Goal: Ask a question: Seek information or help from site administrators or community

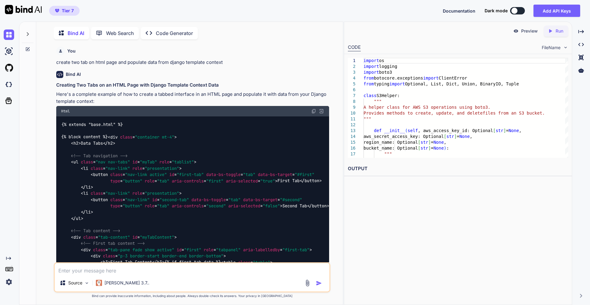
scroll to position [8741, 0]
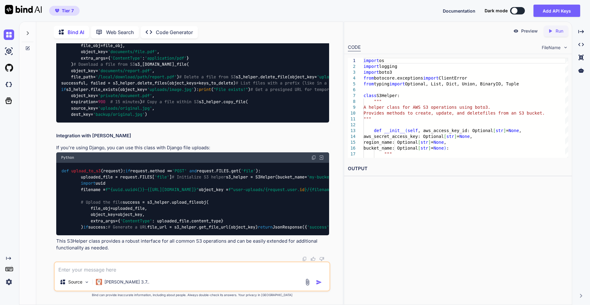
type textarea "i"
type textarea "x"
type textarea "im"
type textarea "x"
type textarea "ima"
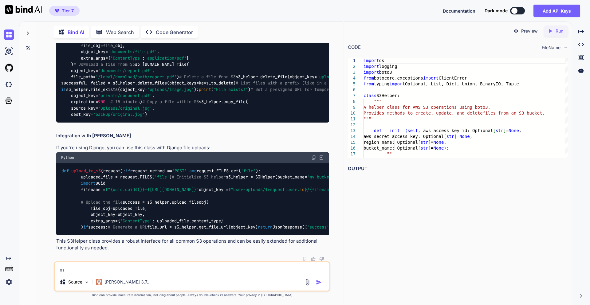
type textarea "x"
type textarea "imag"
type textarea "x"
type textarea "image"
type textarea "x"
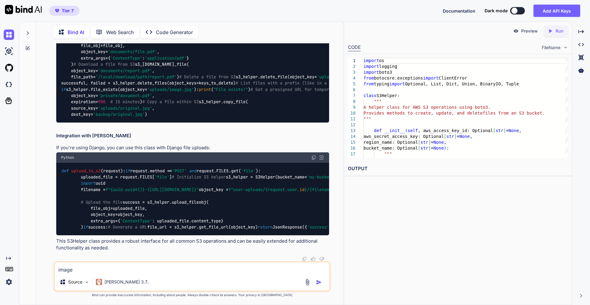
type textarea "image"
type textarea "x"
type textarea "image s"
type textarea "x"
type textarea "image sc"
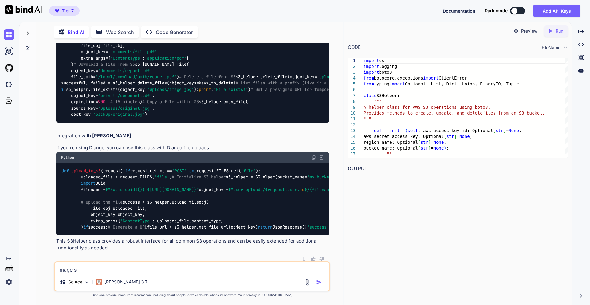
type textarea "x"
type textarea "image scr"
type textarea "x"
type textarea "image scro"
type textarea "x"
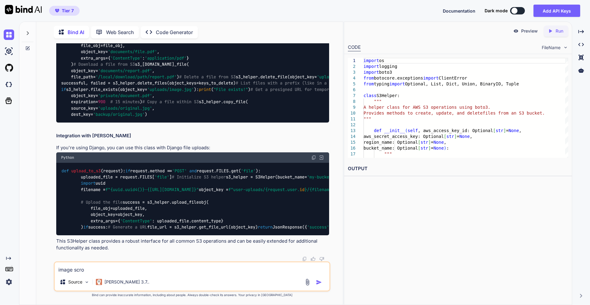
type textarea "image scrol"
type textarea "x"
type textarea "image scroll"
type textarea "x"
type textarea "image scrolle"
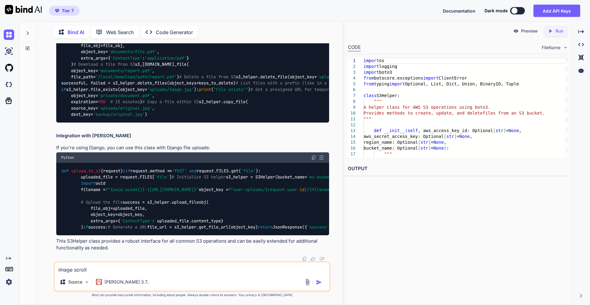
type textarea "x"
type textarea "image scroller"
type textarea "x"
type textarea "image scroller"
type textarea "x"
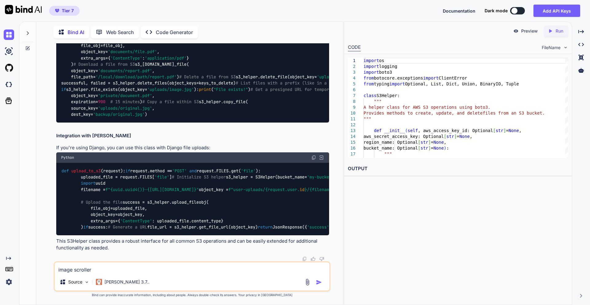
type textarea "image scroller l"
type textarea "x"
type textarea "image scroller [PERSON_NAME]"
type textarea "x"
type textarea "image scroller lik"
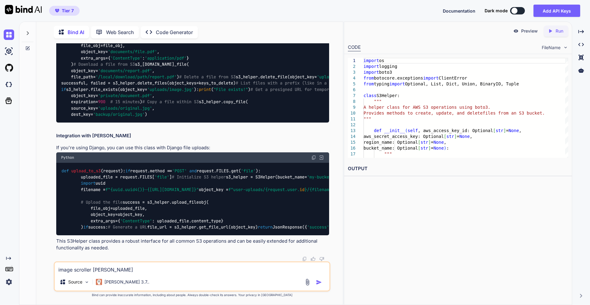
type textarea "x"
type textarea "image scroller like"
type textarea "x"
type textarea "image scroller like"
type textarea "x"
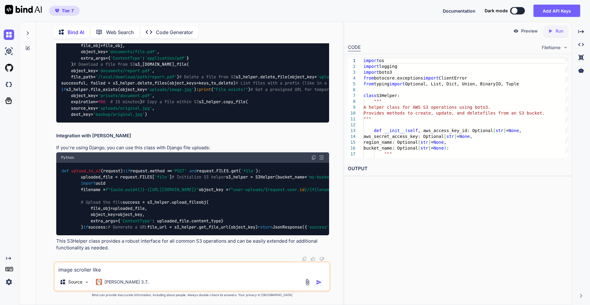
type textarea "image scroller like s"
type textarea "x"
type textarea "image scroller like sh"
type textarea "x"
type textarea "image scroller like sho"
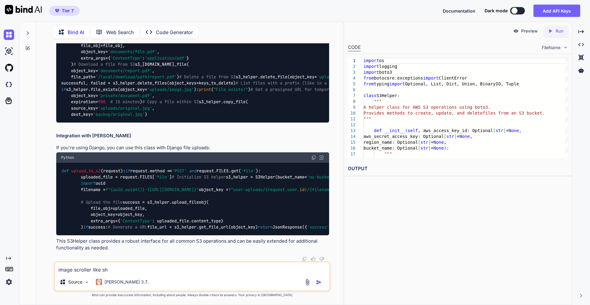
type textarea "x"
type textarea "image scroller like shop"
type textarea "x"
type textarea "image scroller like shopi"
type textarea "x"
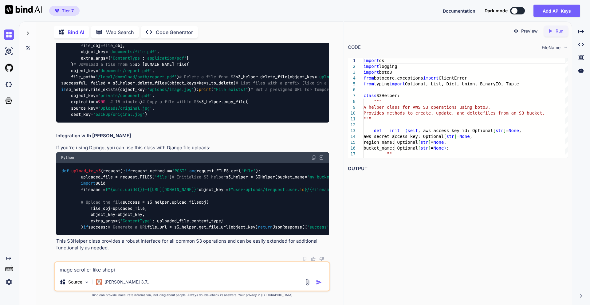
type textarea "image scroller like shop"
type textarea "x"
type textarea "image scroller like shopp"
type textarea "x"
type textarea "image scroller like shoppi"
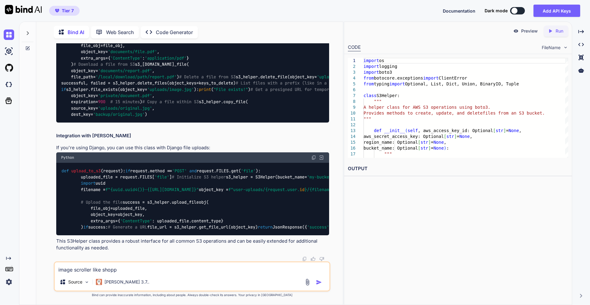
type textarea "x"
type textarea "image scroller like shoppin"
type textarea "x"
type textarea "image scroller like shopping"
type textarea "x"
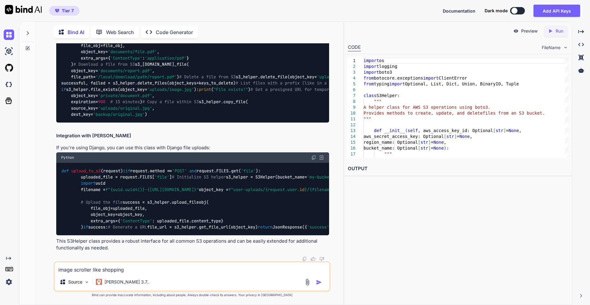
type textarea "image scroller like shopping"
type textarea "x"
type textarea "image scroller like shopping a"
type textarea "x"
type textarea "image scroller like shopping ap"
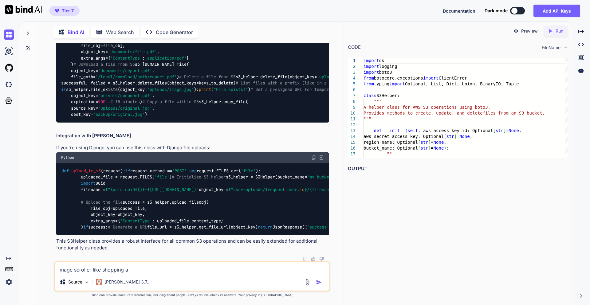
type textarea "x"
type textarea "image scroller like shopping app"
type textarea "x"
type textarea "image scroller like shopping app"
type textarea "x"
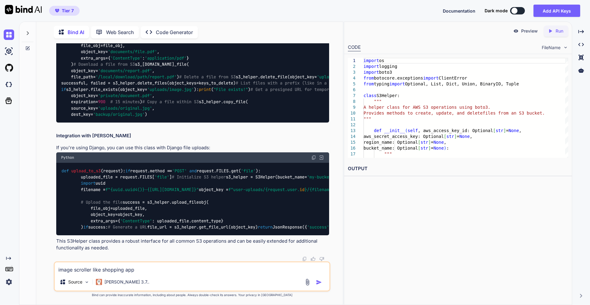
type textarea "image scroller like shopping app i"
type textarea "x"
type textarea "image scroller like shopping app in"
type textarea "x"
type textarea "image scroller like shopping app in"
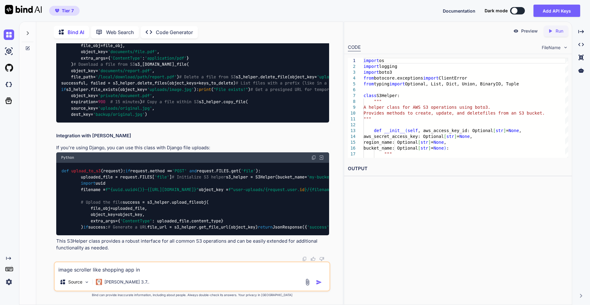
type textarea "x"
type textarea "image scroller like shopping app in h"
type textarea "x"
type textarea "image scroller like shopping app in ht"
type textarea "x"
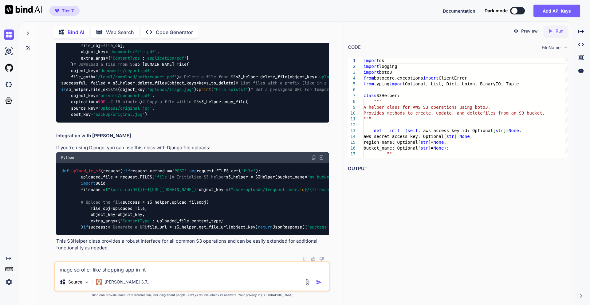
type textarea "image scroller like shopping app in htm"
type textarea "x"
type textarea "image scroller like shopping app in html"
type textarea "x"
type textarea "image scroller like shopping app in html+"
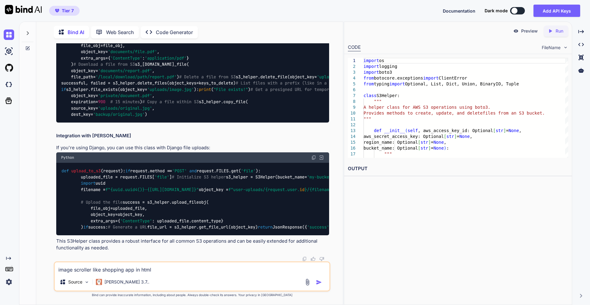
type textarea "x"
type textarea "image scroller like shopping app in html+j"
type textarea "x"
type textarea "image scroller like shopping app in html+ja"
type textarea "x"
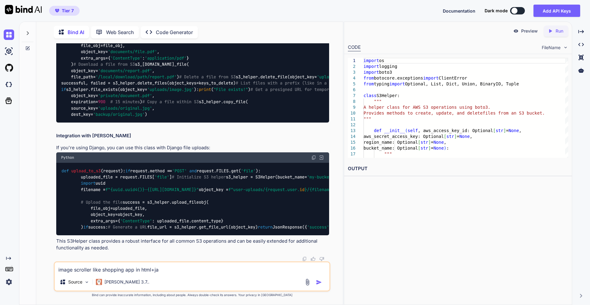
type textarea "image scroller like shopping app in html+jaw"
type textarea "x"
type textarea "image scroller like shopping app in html+jawa"
type textarea "x"
type textarea "image scroller like shopping app in html+jawas"
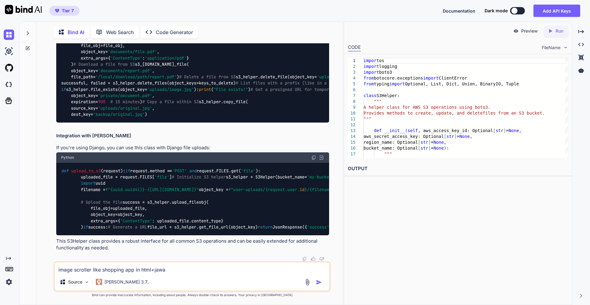
type textarea "x"
type textarea "image scroller like shopping app in html+jawasc"
type textarea "x"
type textarea "image scroller like shopping app in html+jawascr"
type textarea "x"
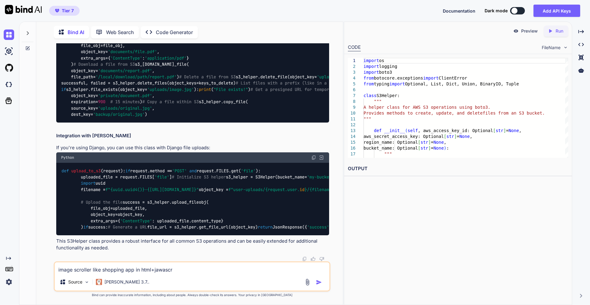
type textarea "image scroller like shopping app in html+jawascri"
type textarea "x"
type textarea "image scroller like shopping app in html+jawascrip"
type textarea "x"
type textarea "image scroller like shopping app in html+jawascript"
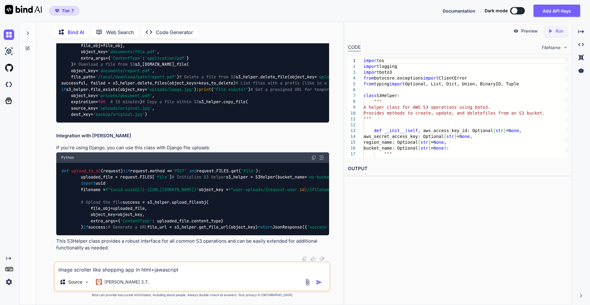
type textarea "x"
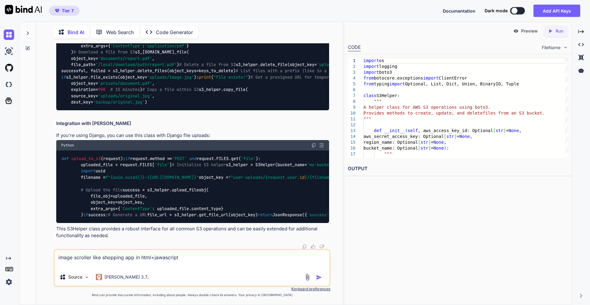
type textarea "image scroller like shopping app in html+jawascript"
click at [318, 275] on img "button" at bounding box center [319, 277] width 6 height 6
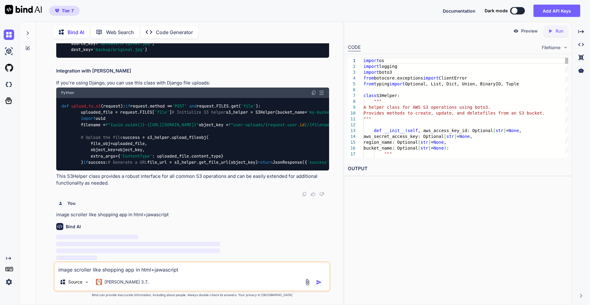
scroll to position [11086, 0]
drag, startPoint x: 57, startPoint y: 215, endPoint x: 169, endPoint y: 218, distance: 111.8
click at [168, 219] on div "You create two tab on html page and populate data from django template context …" at bounding box center [192, 152] width 275 height 218
click at [170, 213] on p "image scroller like shopping app in html+jawascript" at bounding box center [192, 214] width 273 height 7
drag, startPoint x: 169, startPoint y: 215, endPoint x: 72, endPoint y: 206, distance: 97.4
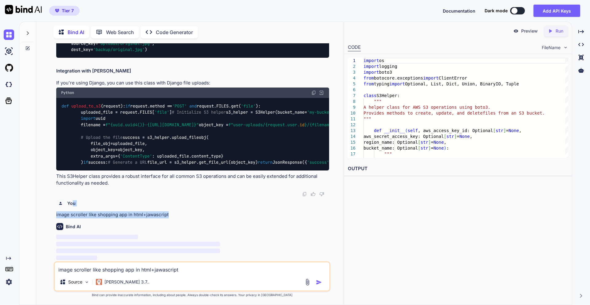
click at [72, 206] on div "You image scroller like shopping app in html+jawascript" at bounding box center [192, 208] width 273 height 22
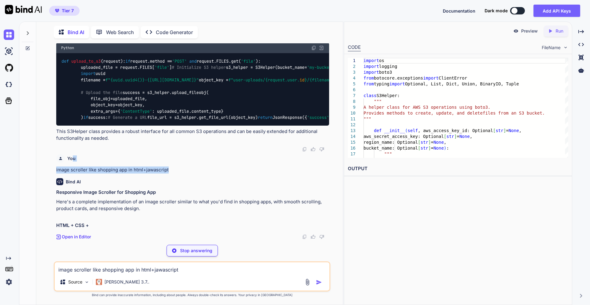
click at [201, 173] on div "You image scroller like shopping app in html+jawascript" at bounding box center [192, 163] width 273 height 22
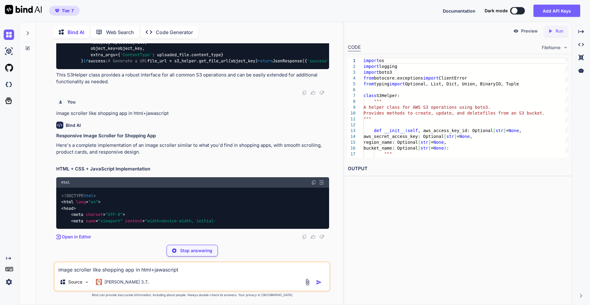
click at [170, 218] on div "Bind AI Responsive Image Scroller for Shopping App Here's a complete implementa…" at bounding box center [192, 178] width 273 height 123
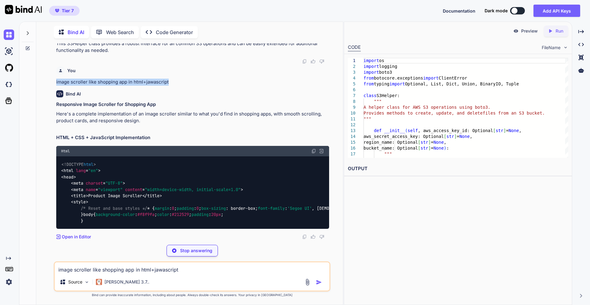
drag, startPoint x: 170, startPoint y: 215, endPoint x: 71, endPoint y: 210, distance: 99.9
click at [71, 86] on div "You image scroller like shopping app in html+jawascript" at bounding box center [192, 75] width 273 height 22
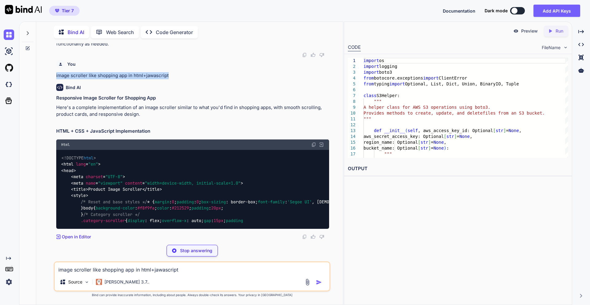
copy p "image scroller like shopping app in html+jawascript"
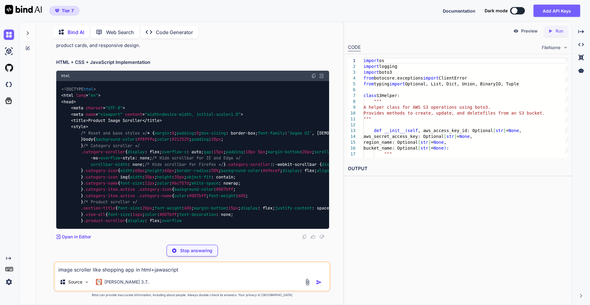
scroll to position [11769, 0]
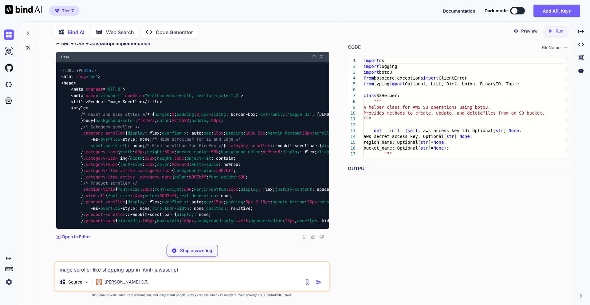
type textarea "x"
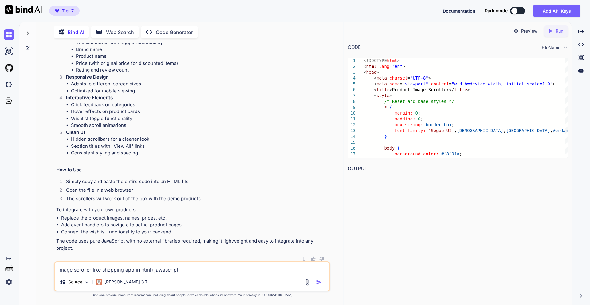
scroll to position [13823, 0]
click at [556, 34] on div "Created with Pixso. Run" at bounding box center [555, 30] width 24 height 11
click at [397, 184] on link "[URL][DOMAIN_NAME]" at bounding box center [373, 183] width 50 height 6
click at [99, 265] on textarea "image scroller like shopping app in html+jawascript" at bounding box center [192, 267] width 275 height 11
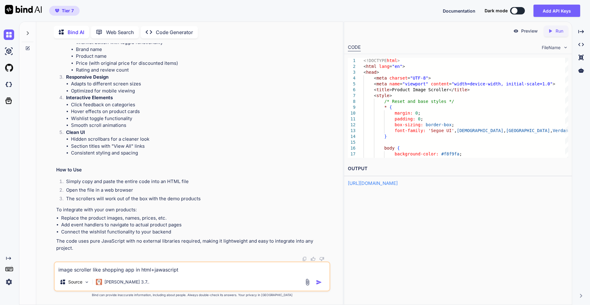
scroll to position [11538, 0]
click at [306, 282] on img at bounding box center [307, 281] width 7 height 7
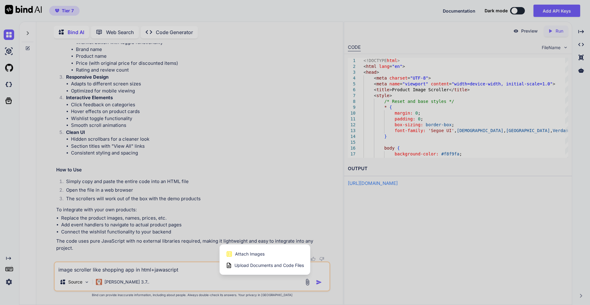
click at [257, 282] on div at bounding box center [295, 152] width 590 height 305
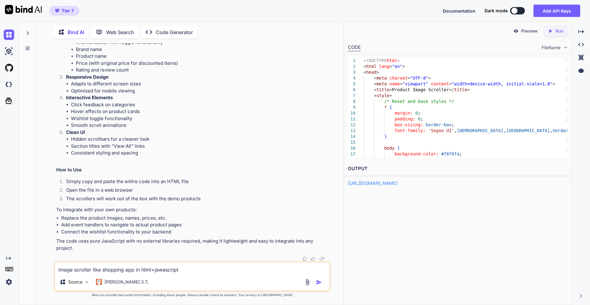
click at [113, 266] on textarea "image scroller like shopping app in html+jawascript" at bounding box center [192, 267] width 275 height 11
type textarea "image with horizontal scrolling show one image at a time using HTML and javascr…"
click at [319, 283] on img "button" at bounding box center [319, 282] width 6 height 6
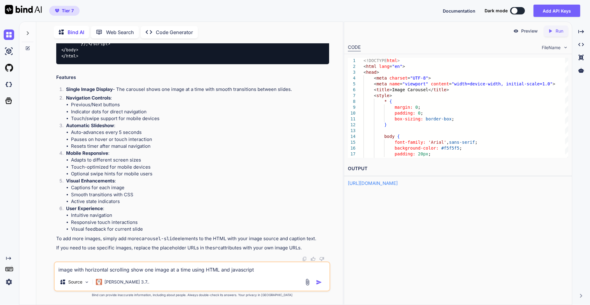
scroll to position [16236, 0]
click at [553, 31] on icon "Created with Pixso." at bounding box center [551, 31] width 8 height 6
click at [397, 182] on link "[URL][DOMAIN_NAME]" at bounding box center [373, 183] width 50 height 6
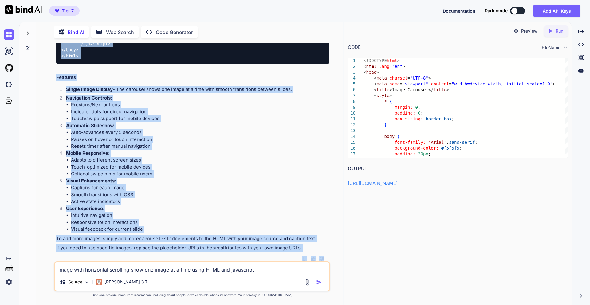
scroll to position [17054, 0]
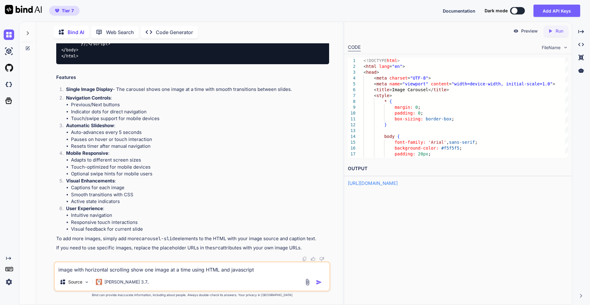
drag, startPoint x: 82, startPoint y: 222, endPoint x: 128, endPoint y: 203, distance: 49.6
copy span ".carousel-container { max-width : 800px ; margin : 0 auto; position : relative;…"
click at [397, 182] on link "[URL][DOMAIN_NAME]" at bounding box center [373, 183] width 50 height 6
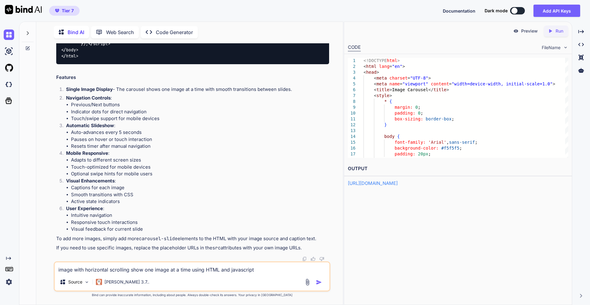
drag, startPoint x: 72, startPoint y: 83, endPoint x: 220, endPoint y: 94, distance: 147.8
copy code "< div class = "carousel-container" > < div class = "carousel-wrapper" id = "car…"
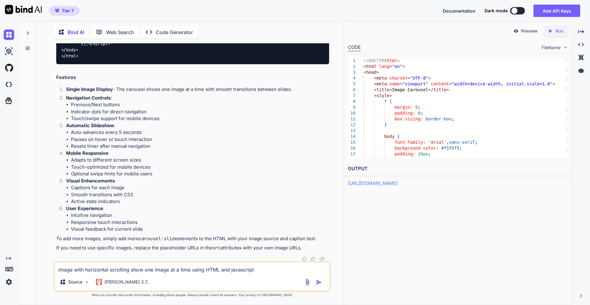
drag, startPoint x: 81, startPoint y: 162, endPoint x: 226, endPoint y: 169, distance: 145.1
copy code "< div class = "swipe-hint swipe-left" > Swipe right </ div > < div class = "swi…"
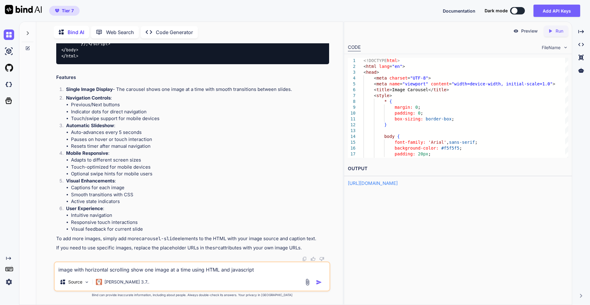
click at [310, 282] on img at bounding box center [307, 281] width 7 height 7
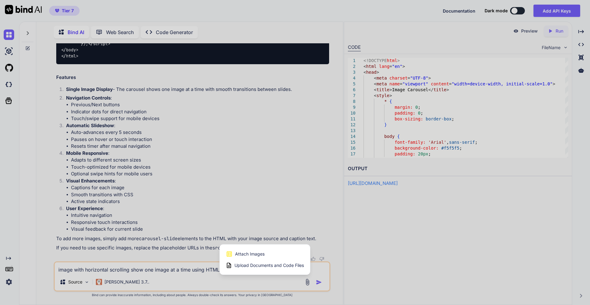
click at [257, 255] on span "Attach Images" at bounding box center [249, 254] width 29 height 6
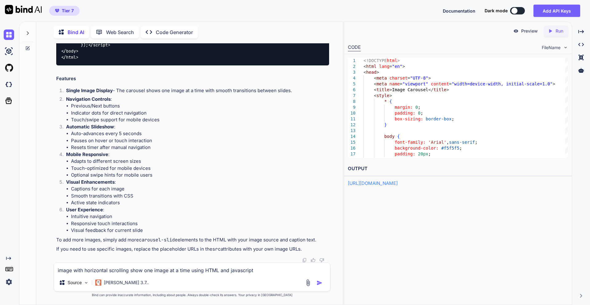
type input "C:\fakepath\2025-08-29_11-47.png"
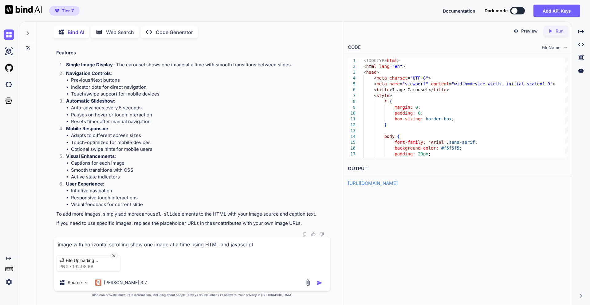
click at [88, 245] on textarea "image with horizontal scrolling show one image at a time using HTML and javascr…" at bounding box center [192, 242] width 276 height 11
type textarea "How to fix this issue"
click at [318, 281] on img "button" at bounding box center [319, 283] width 6 height 6
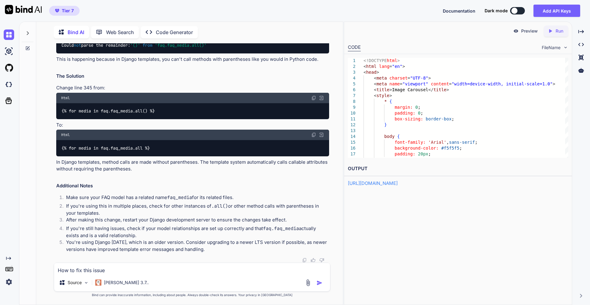
scroll to position [17417, 0]
drag, startPoint x: 91, startPoint y: 144, endPoint x: 151, endPoint y: 122, distance: 63.5
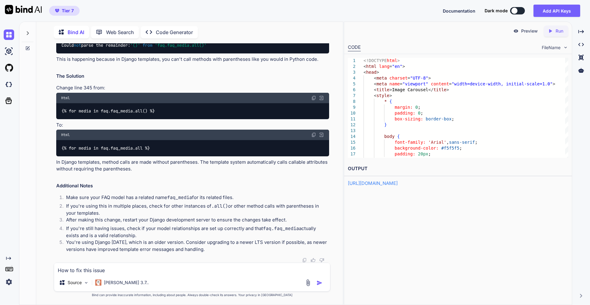
copy span "const wrapper = document . getElementById ( 'carousel-wrapper' ); const slides …"
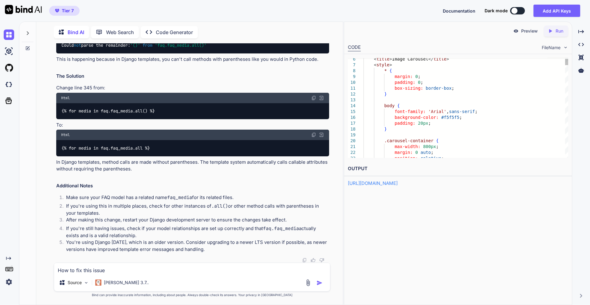
scroll to position [0, 0]
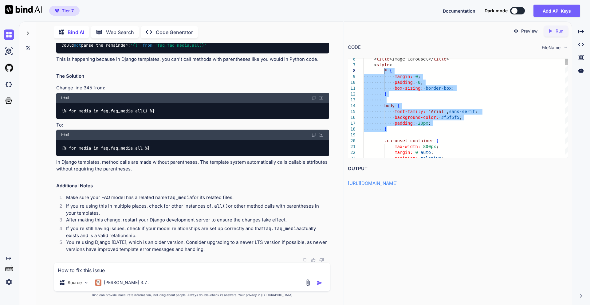
drag, startPoint x: 391, startPoint y: 128, endPoint x: 384, endPoint y: 70, distance: 59.1
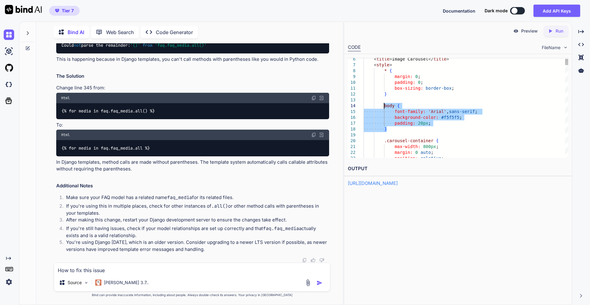
drag, startPoint x: 389, startPoint y: 131, endPoint x: 383, endPoint y: 105, distance: 26.9
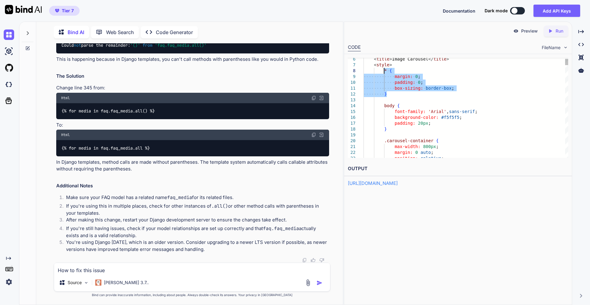
drag, startPoint x: 396, startPoint y: 93, endPoint x: 384, endPoint y: 69, distance: 27.1
type textarea "<!DOCTYPE html> <html lang="en"> <head> <meta charset="UTF-8"> <meta name="view…"
click at [92, 272] on textarea "How to fix this issue" at bounding box center [192, 268] width 276 height 11
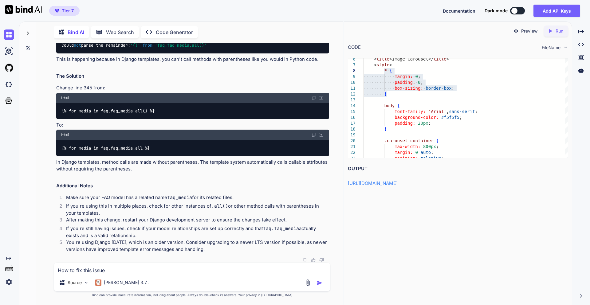
drag, startPoint x: 59, startPoint y: 183, endPoint x: 247, endPoint y: 184, distance: 188.5
copy p "mage with horizontal scrolling show one image at a time using HTML and javascri…"
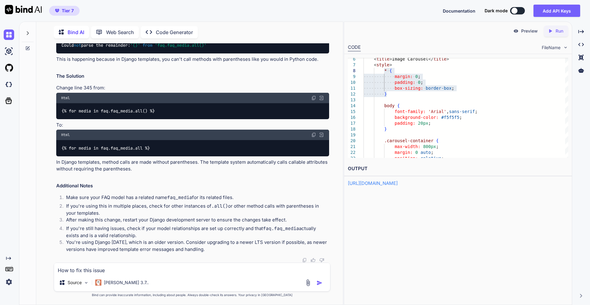
click at [105, 270] on textarea "How to fix this issue" at bounding box center [192, 268] width 276 height 11
click at [310, 285] on img at bounding box center [307, 282] width 7 height 7
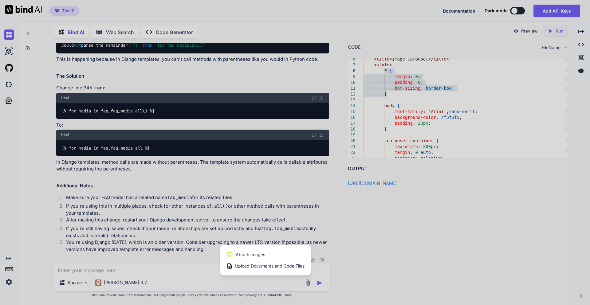
click at [260, 254] on span "Attach Images" at bounding box center [250, 254] width 29 height 6
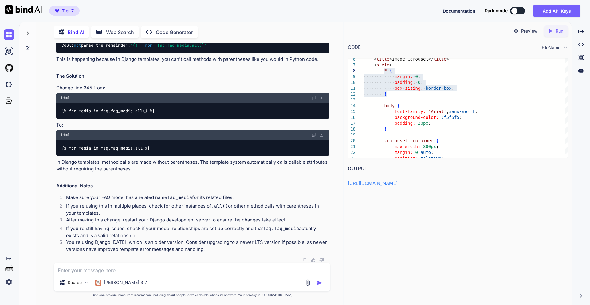
type input "C:\fakepath\faq_list.html"
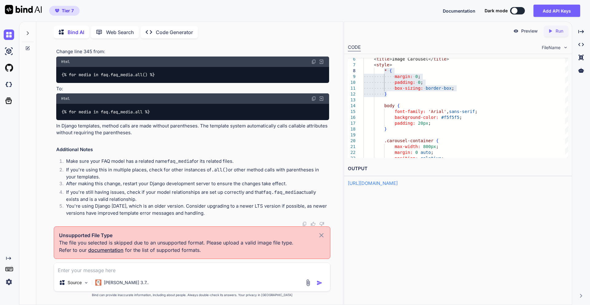
click at [315, 235] on p "Unsupported File Type" at bounding box center [192, 235] width 266 height 7
click at [320, 234] on icon at bounding box center [321, 235] width 4 height 4
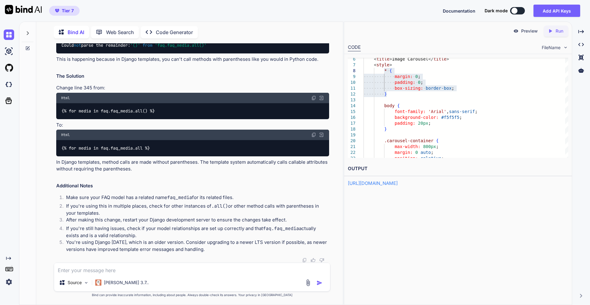
click at [95, 273] on textarea at bounding box center [192, 268] width 276 height 11
paste textarea "{% extends "../index.html" %} {% load static %} {% load i18n %} {% block conten…"
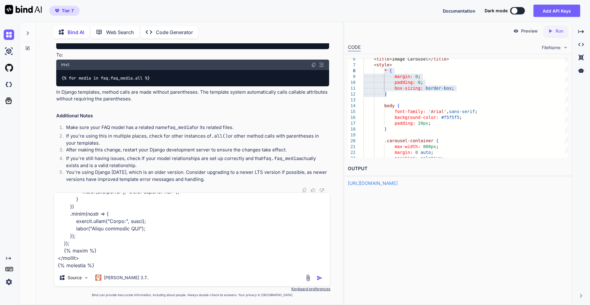
scroll to position [6199, 0]
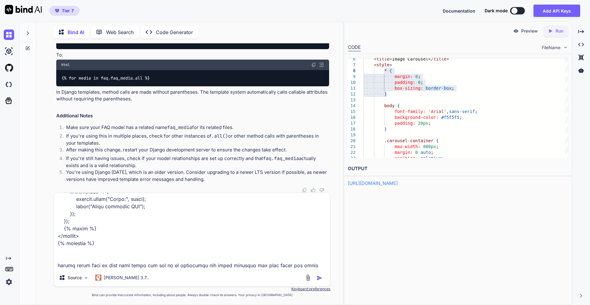
type textarea "{% extends "../index.html" %} {% load static %} {% load i18n %} {% block conten…"
click at [317, 276] on img "button" at bounding box center [319, 278] width 6 height 6
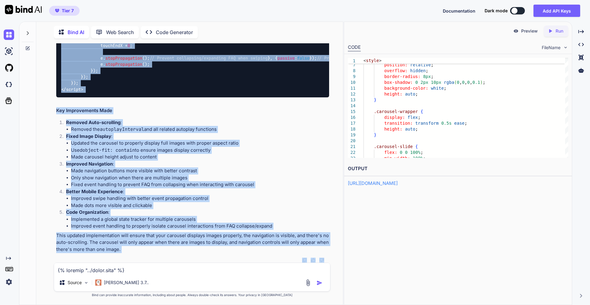
scroll to position [21057, 0]
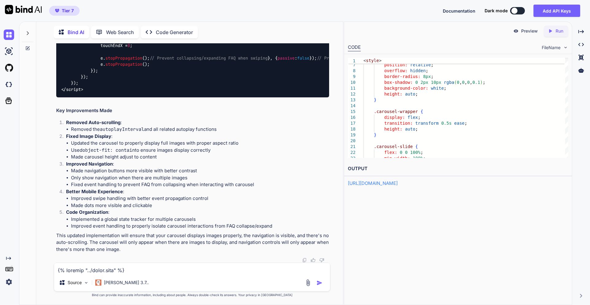
drag, startPoint x: 72, startPoint y: 167, endPoint x: 122, endPoint y: 176, distance: 51.2
copy span ".carousel-container { max-width : 800px ; margin : 20px auto; position : relati…"
drag, startPoint x: 65, startPoint y: 67, endPoint x: 103, endPoint y: 226, distance: 163.8
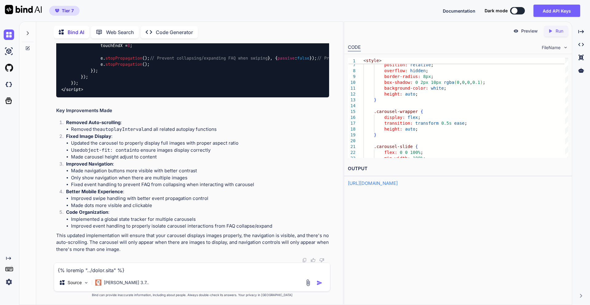
copy code "{% for media in faq.faq_media.all %} {% if forloop.first %} < div class = "caro…"
drag, startPoint x: 73, startPoint y: 141, endPoint x: 93, endPoint y: 194, distance: 57.3
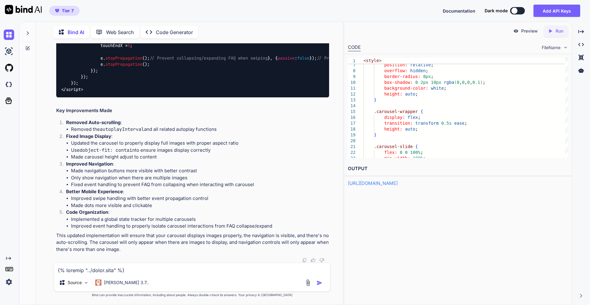
drag, startPoint x: 72, startPoint y: 141, endPoint x: 142, endPoint y: 193, distance: 87.6
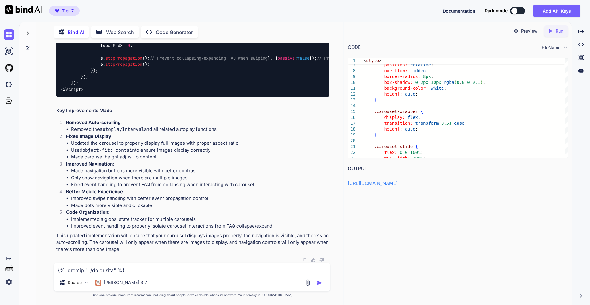
copy code "// Global object to track current slide index for each carousel const carouselS…"
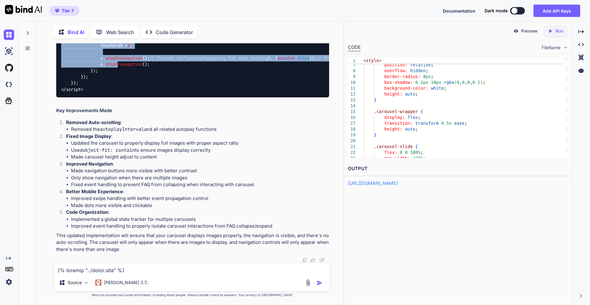
scroll to position [21910, 0]
drag, startPoint x: 81, startPoint y: 71, endPoint x: 129, endPoint y: 228, distance: 164.2
copy code "const carousels = document . querySelectorAll ( '.carousel-container' ); carous…"
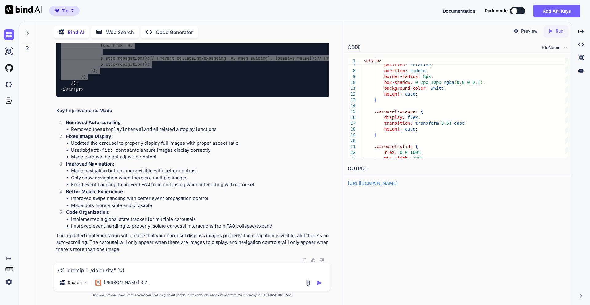
scroll to position [21689, 0]
